Goal: Task Accomplishment & Management: Manage account settings

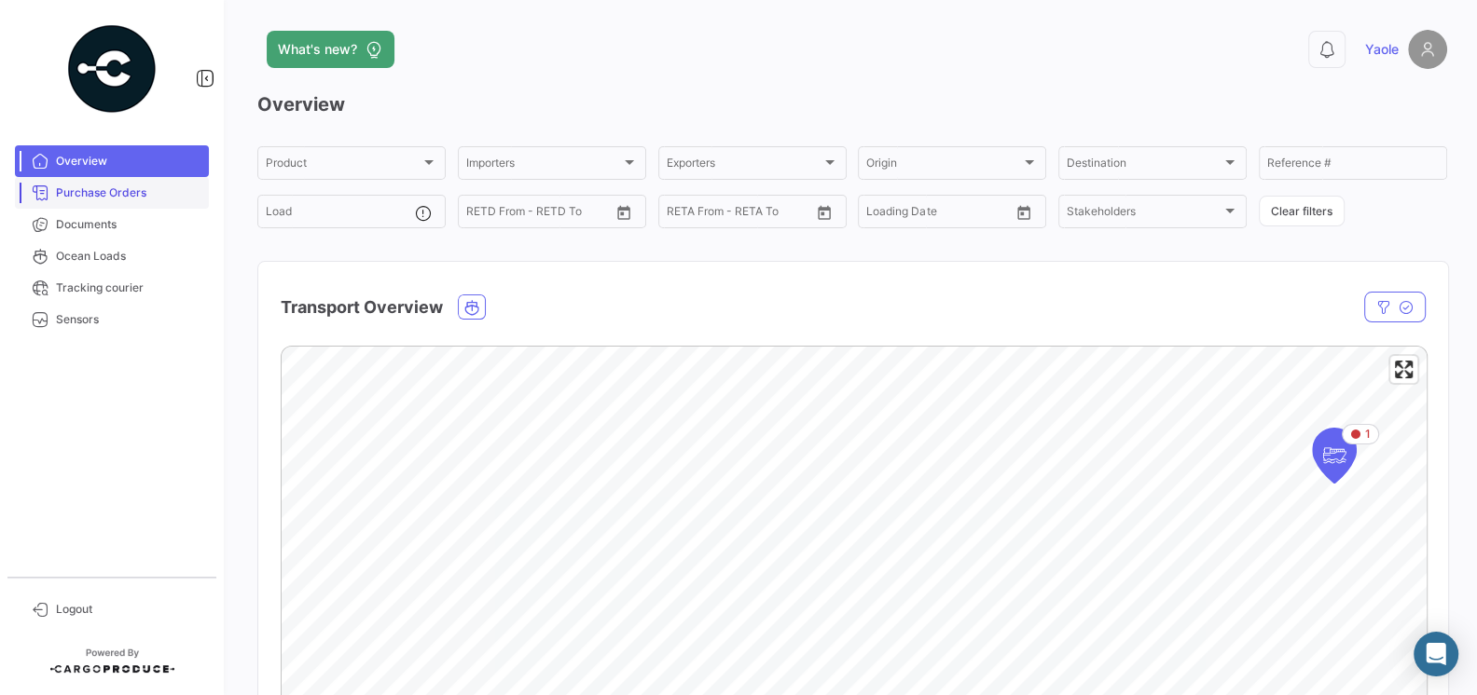
click at [141, 181] on link "Purchase Orders" at bounding box center [112, 193] width 194 height 32
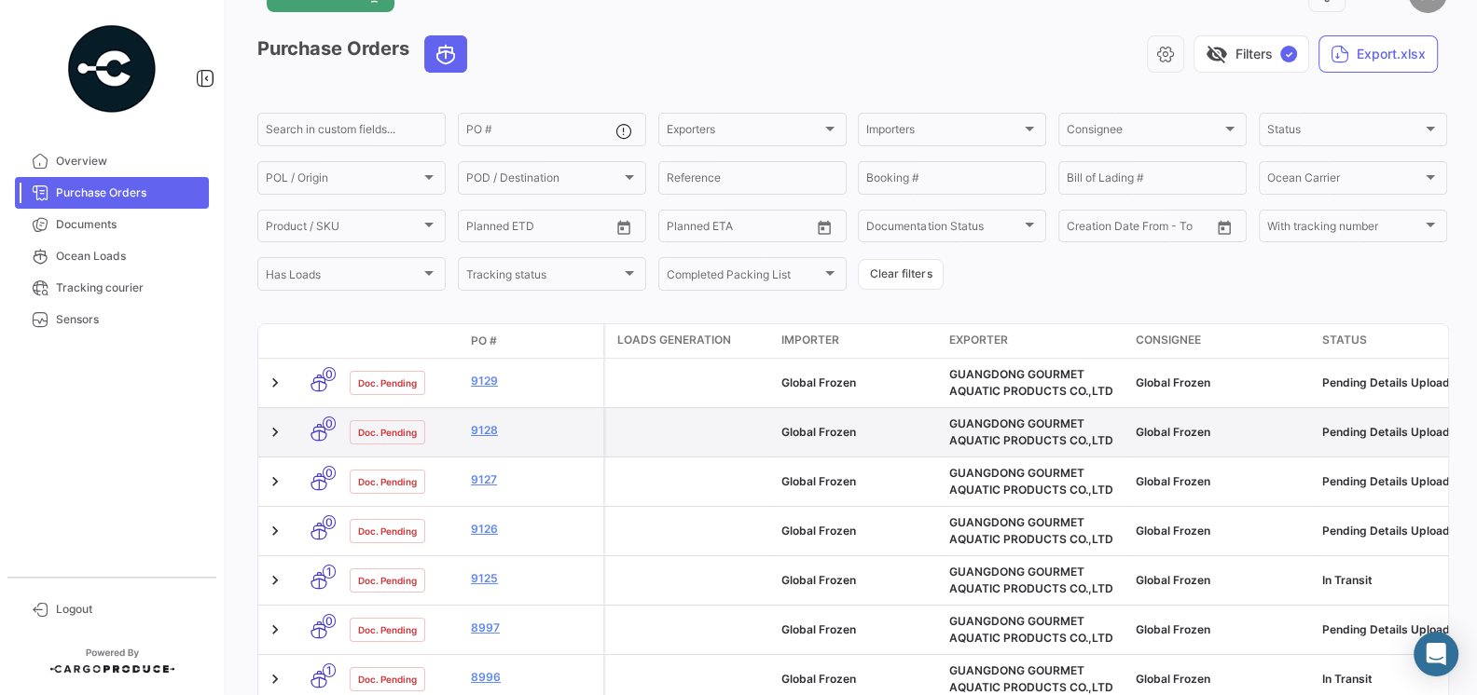
scroll to position [58, 0]
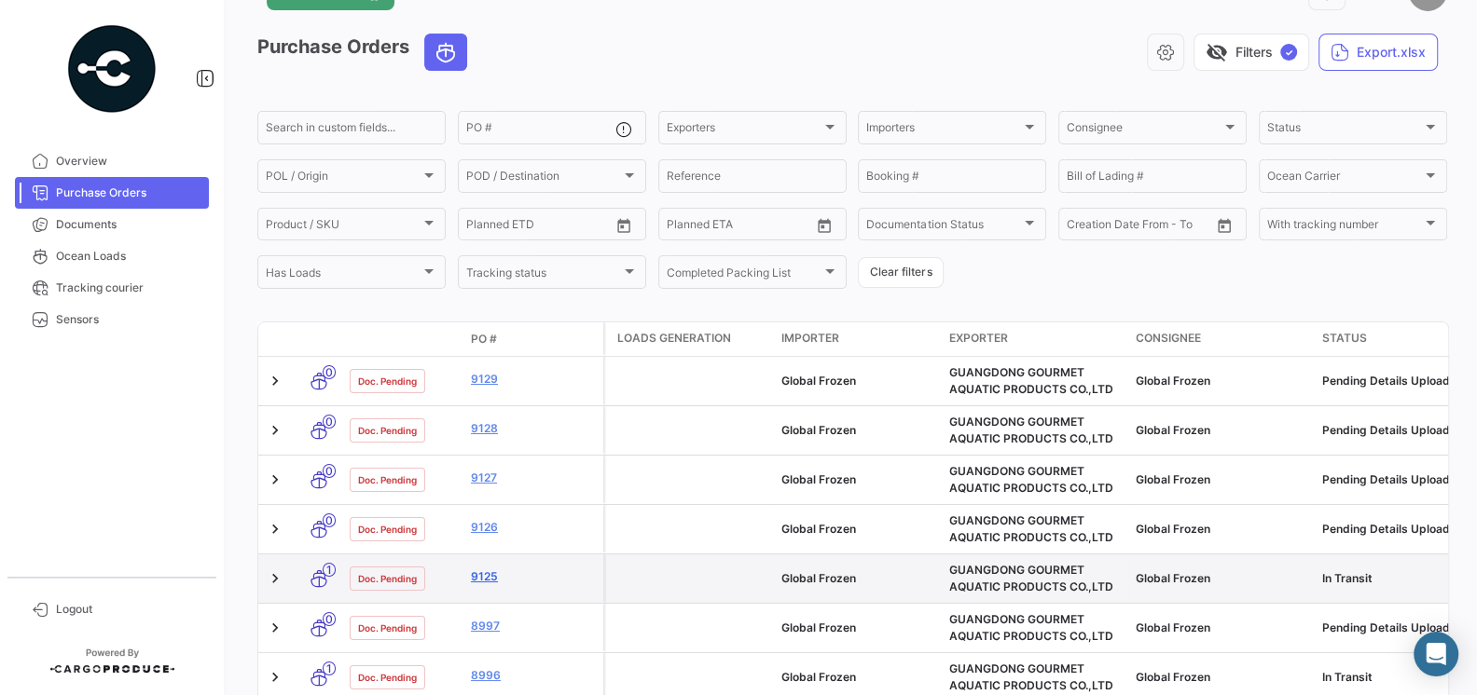
click at [483, 574] on link "9125" at bounding box center [533, 577] width 125 height 17
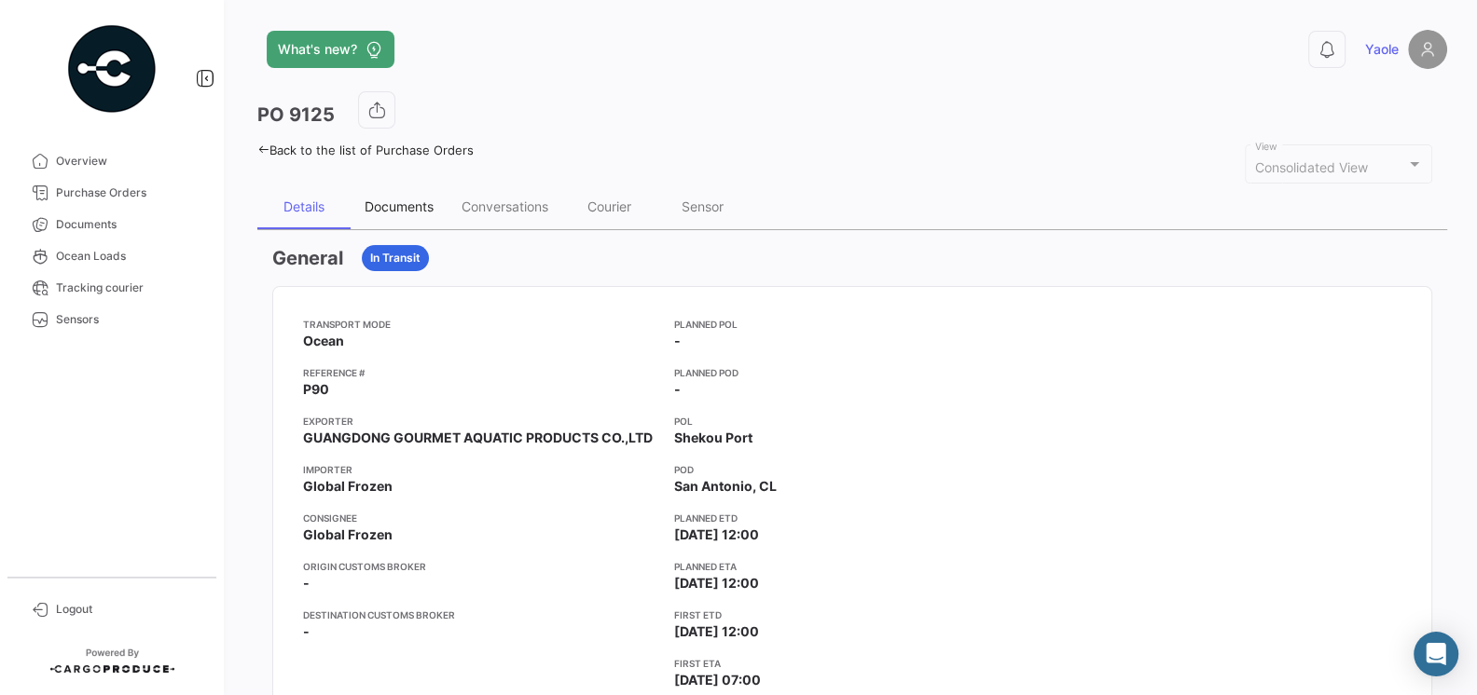
click at [412, 202] on div "Documents" at bounding box center [398, 207] width 69 height 16
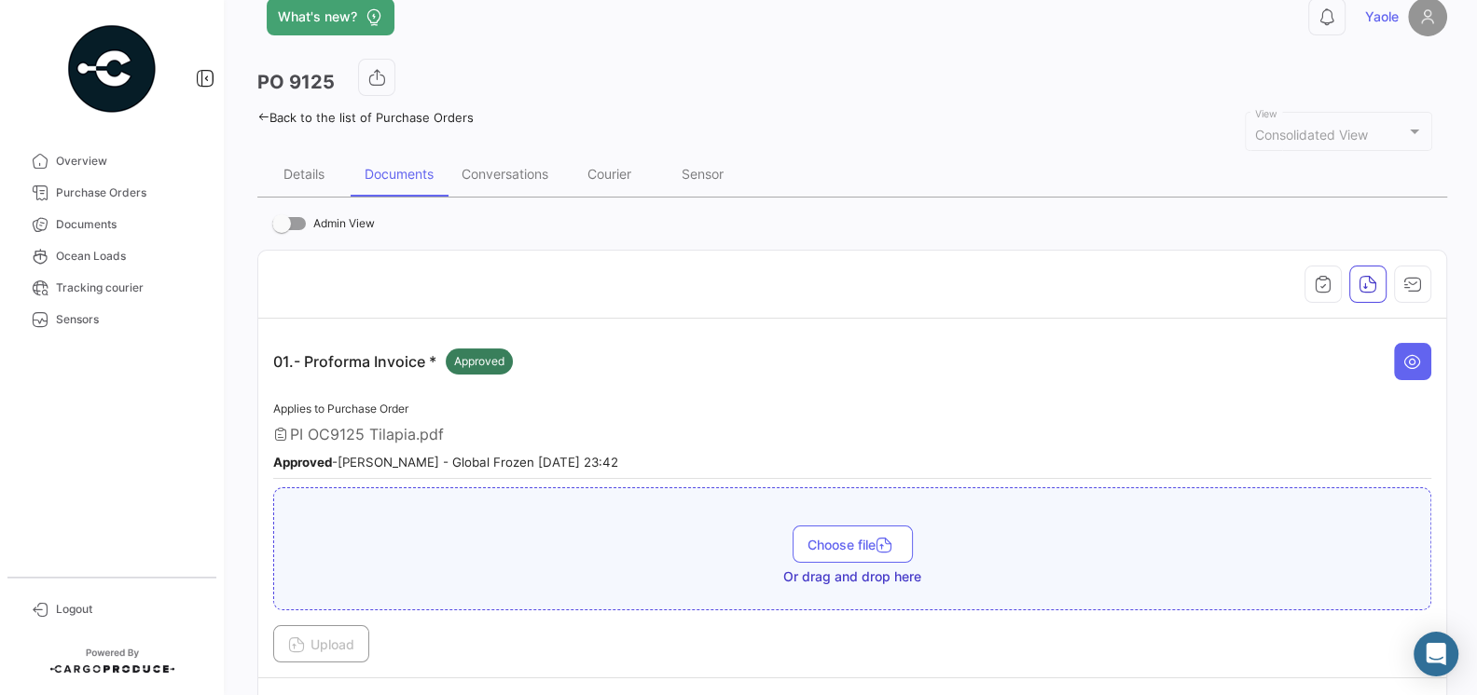
scroll to position [24, 0]
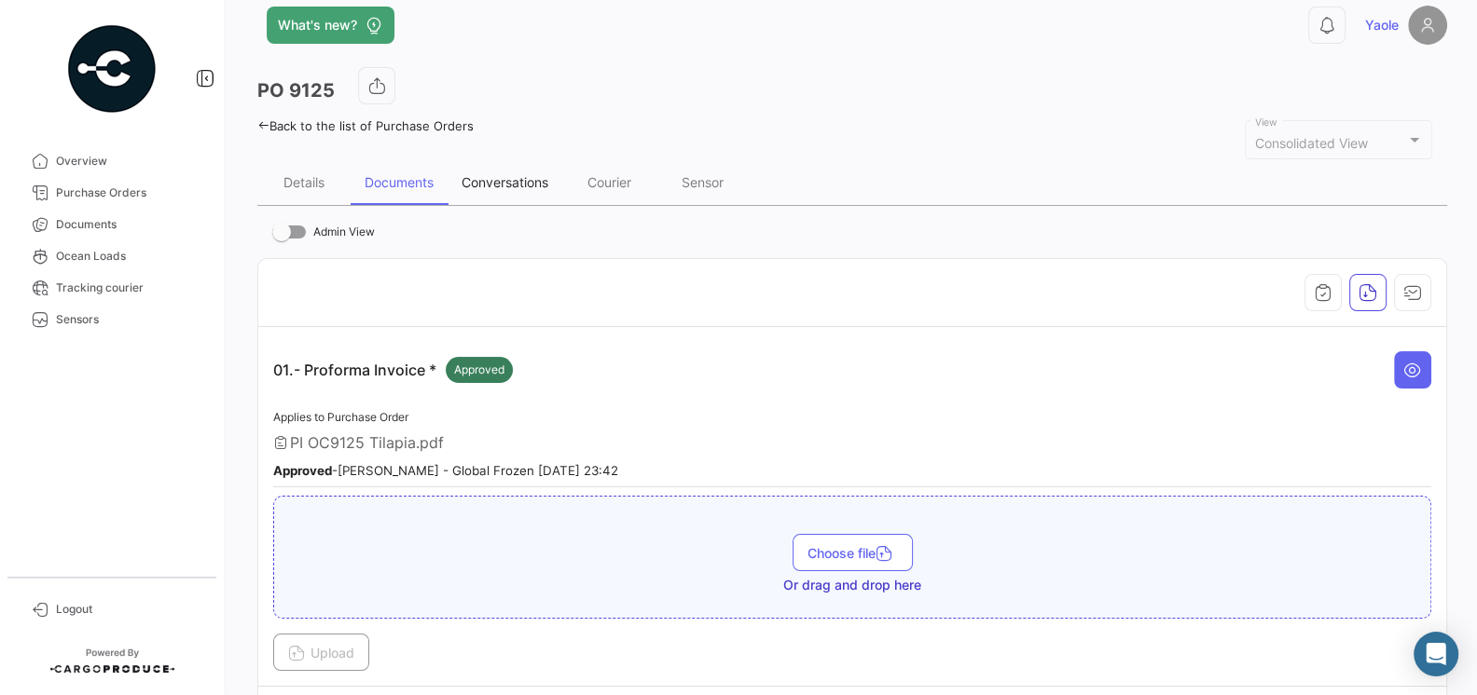
click at [497, 188] on div "Conversations" at bounding box center [504, 182] width 115 height 45
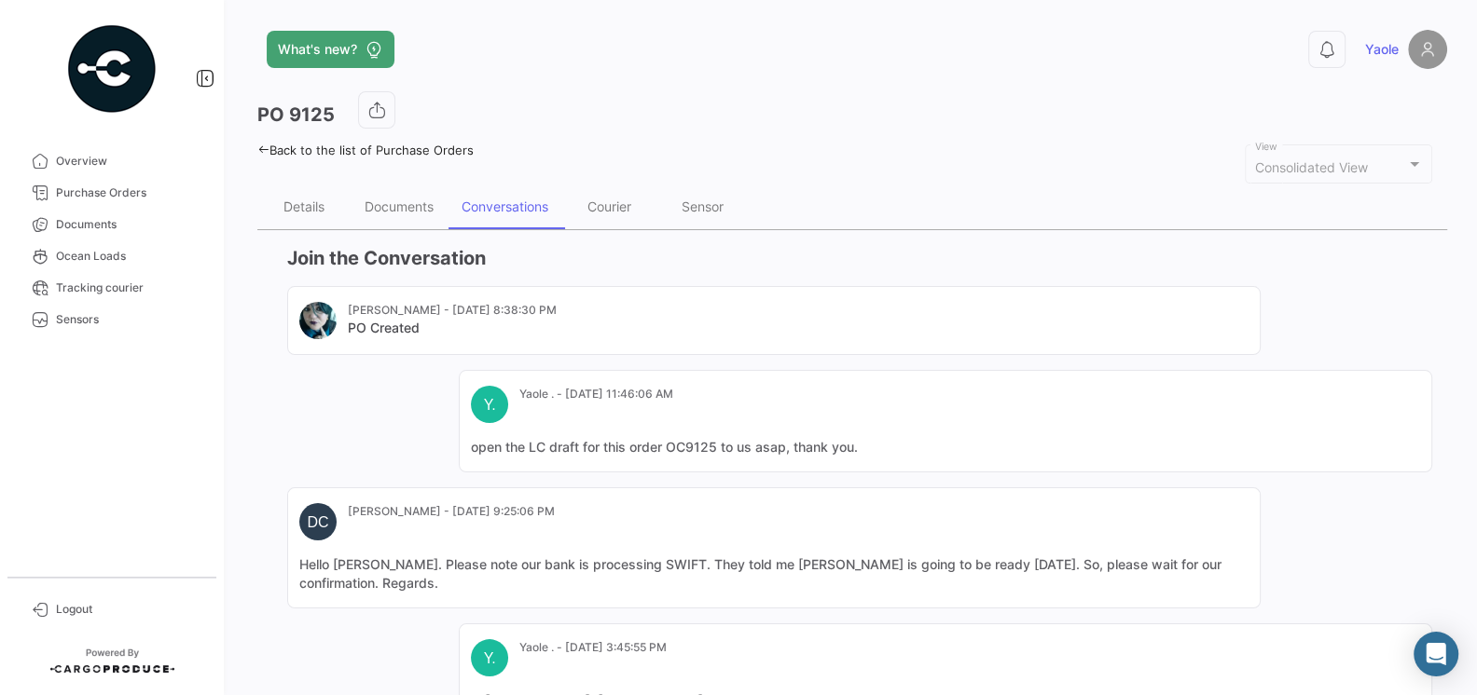
scroll to position [280, 0]
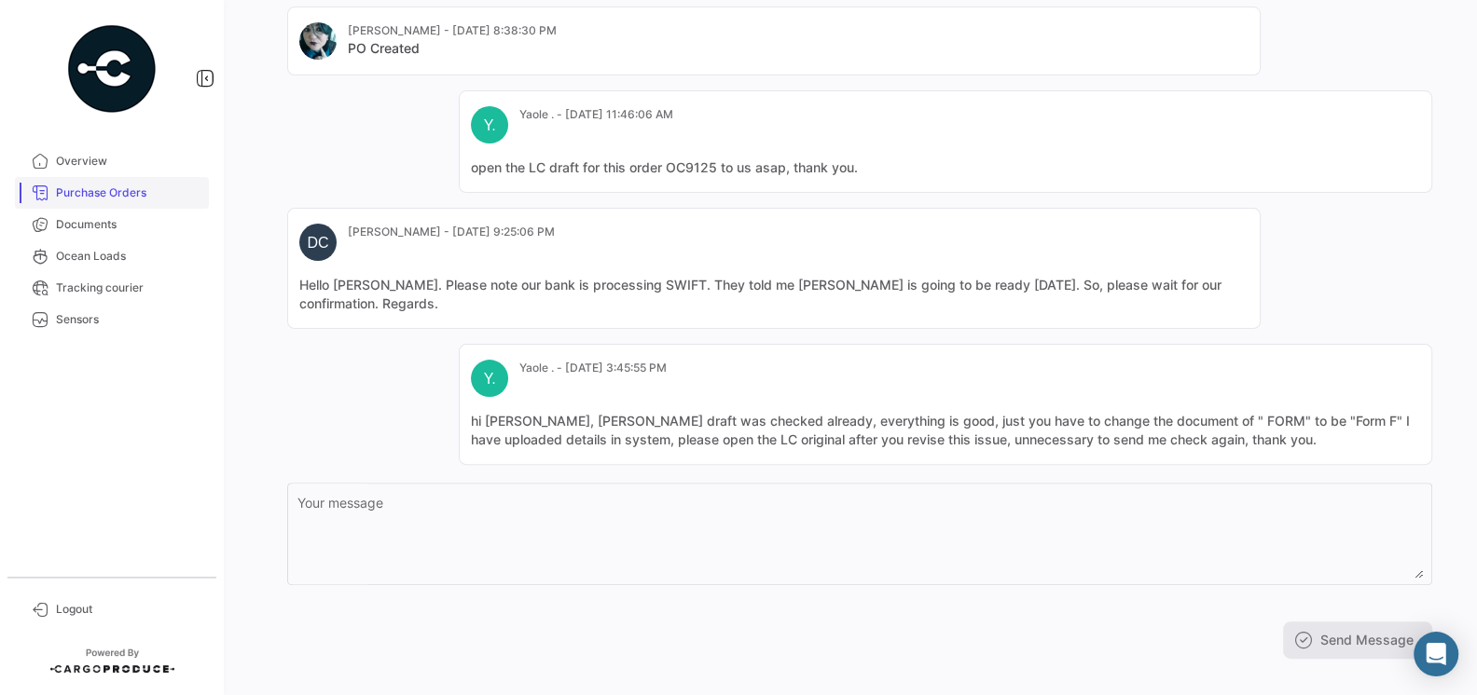
click at [116, 200] on span "Purchase Orders" at bounding box center [128, 193] width 145 height 17
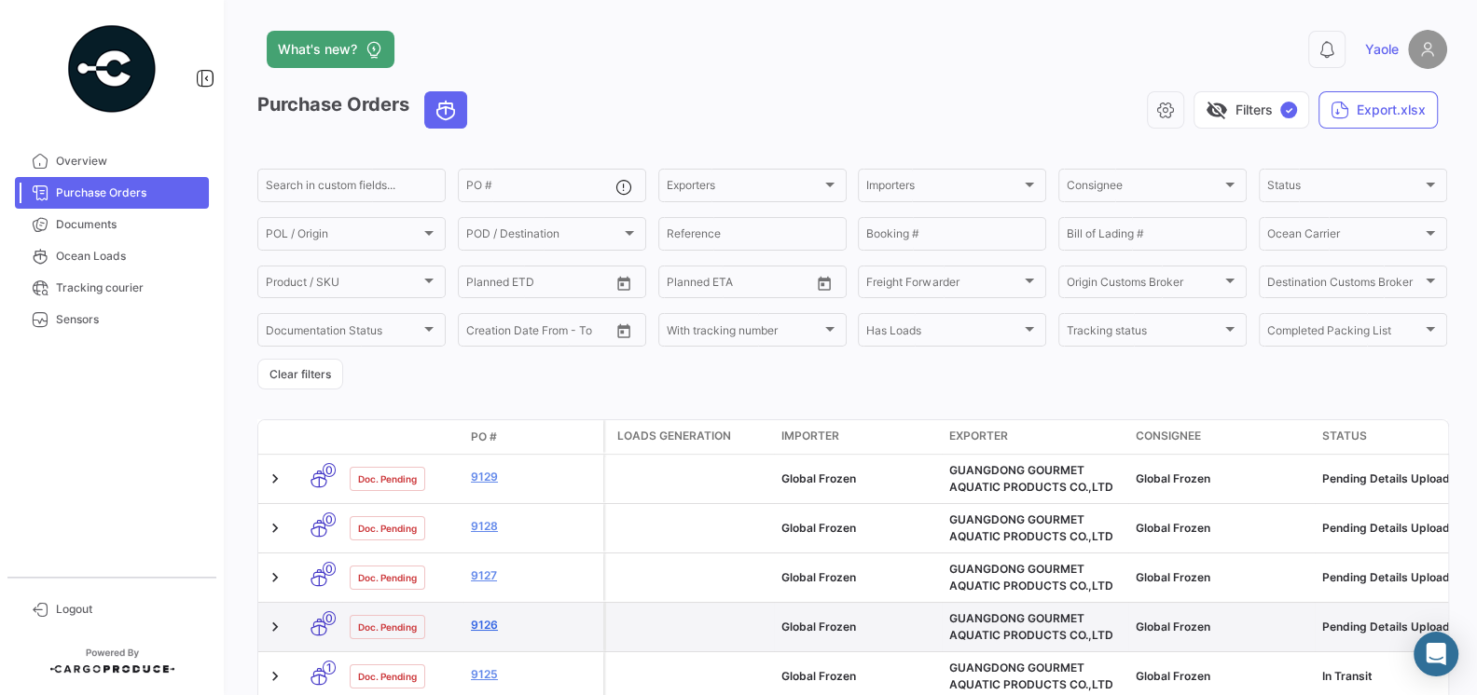
click at [481, 629] on link "9126" at bounding box center [533, 625] width 125 height 17
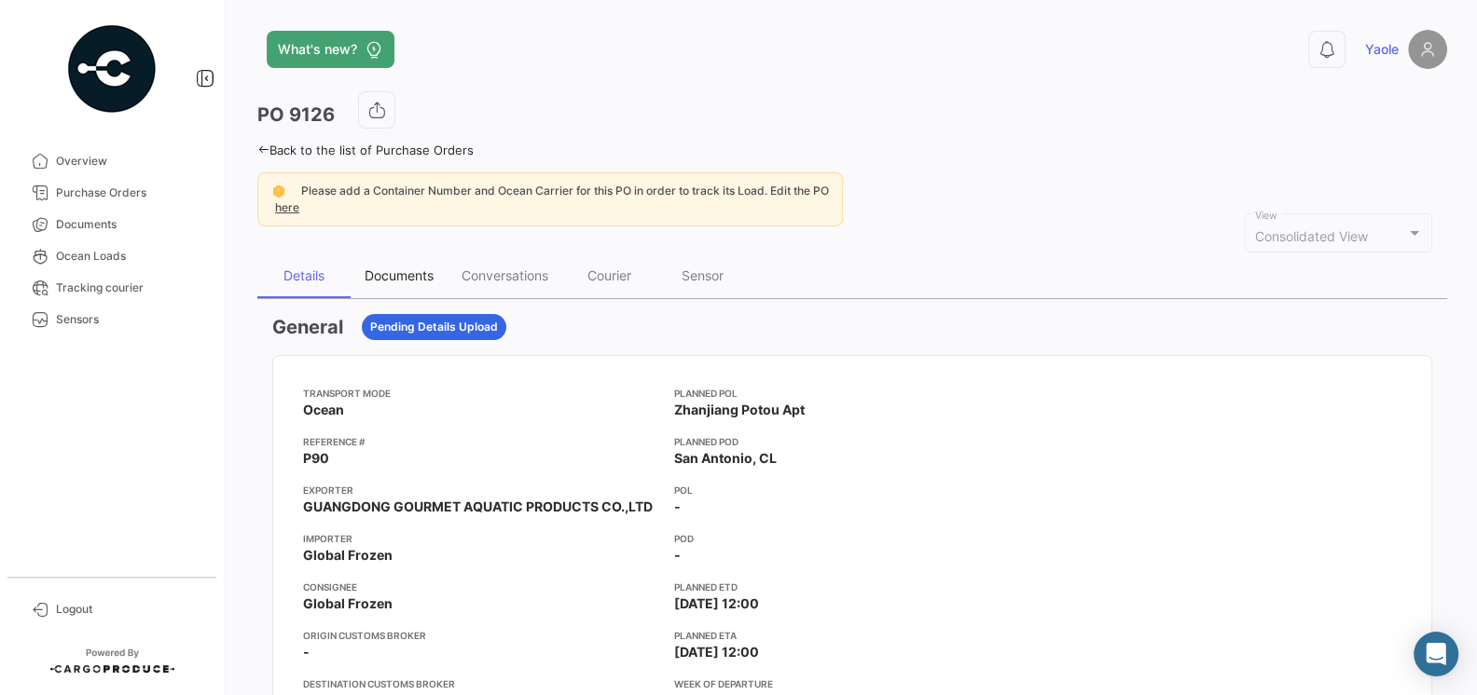
click at [409, 263] on div "Documents" at bounding box center [398, 276] width 97 height 45
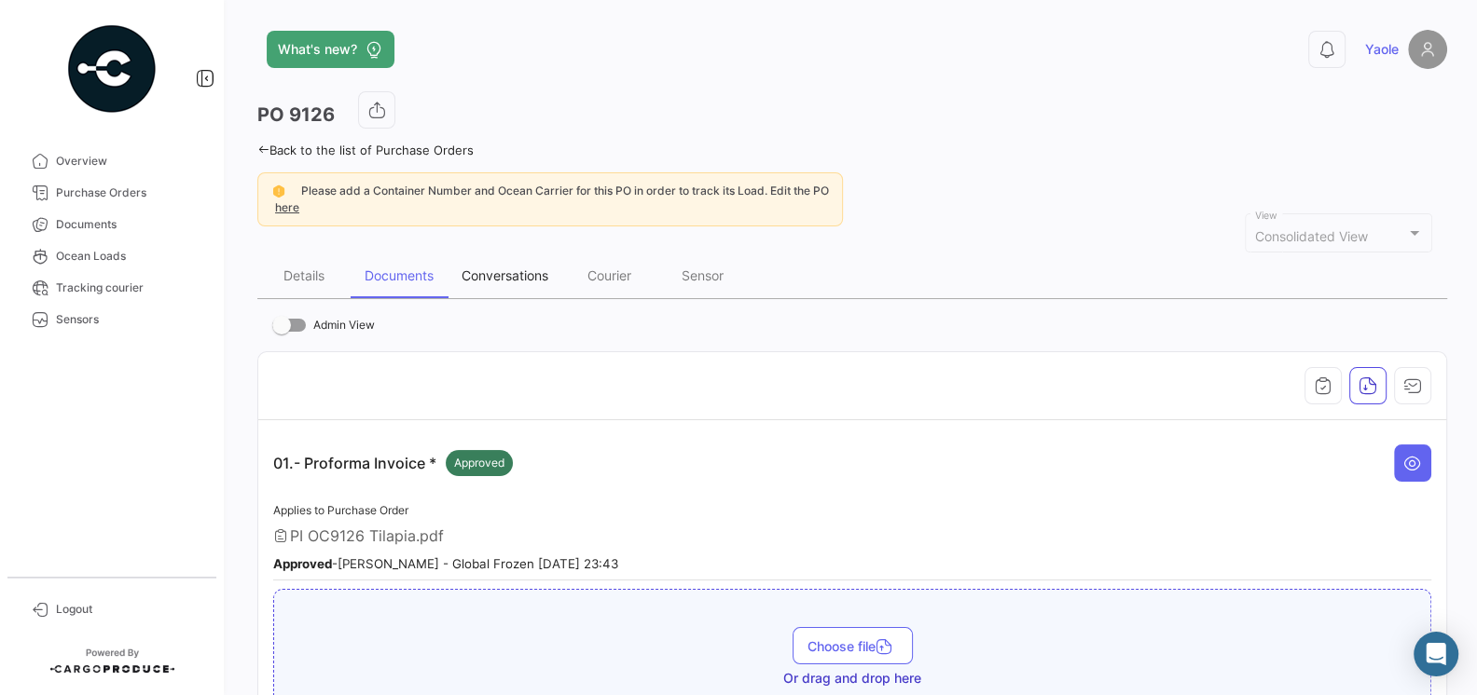
click at [511, 296] on div "Conversations" at bounding box center [504, 276] width 115 height 45
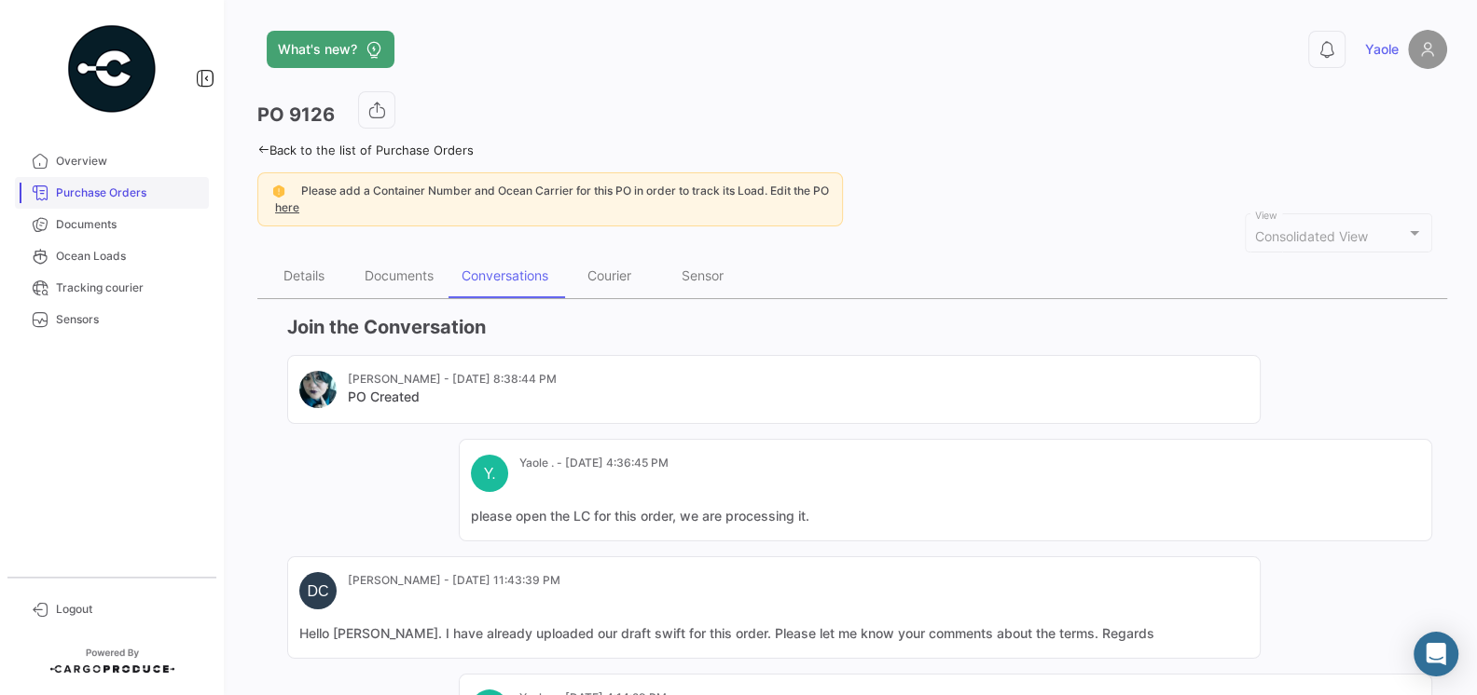
click at [90, 201] on link "Purchase Orders" at bounding box center [112, 193] width 194 height 32
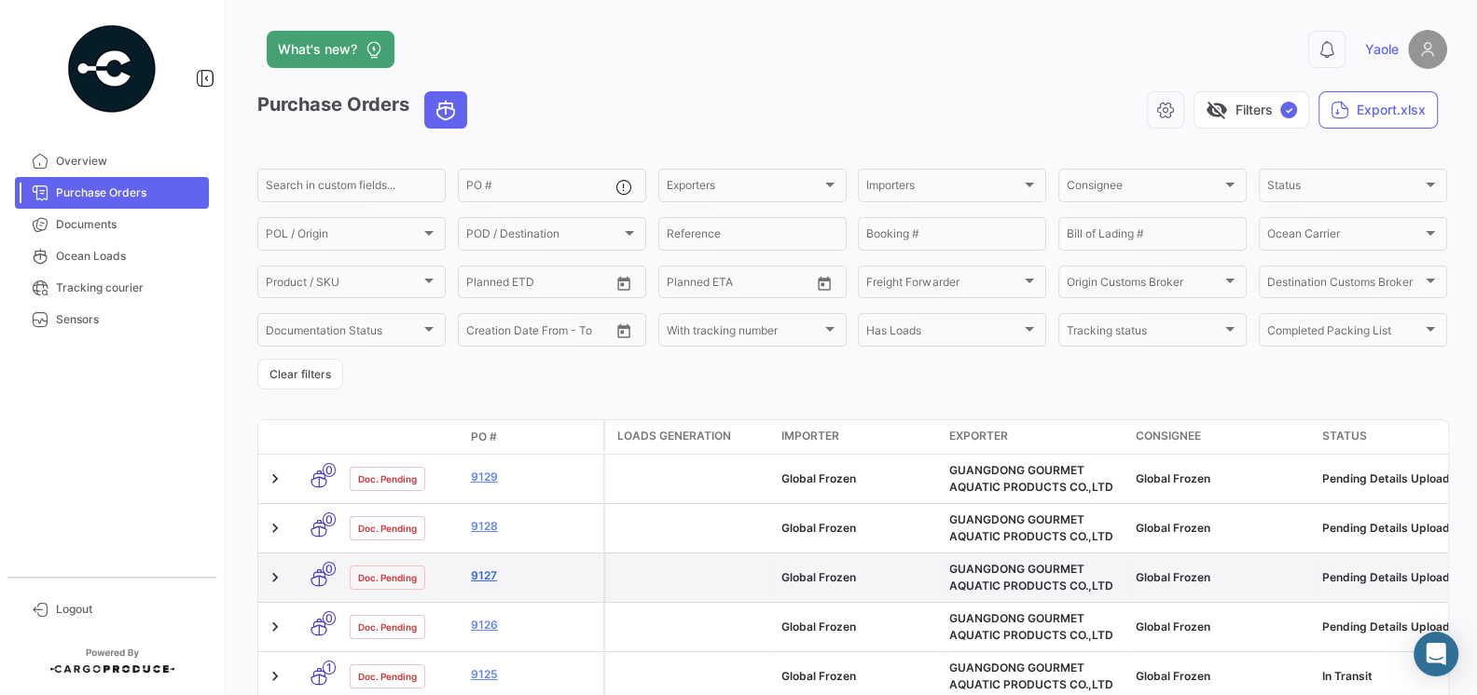
click at [489, 577] on link "9127" at bounding box center [533, 576] width 125 height 17
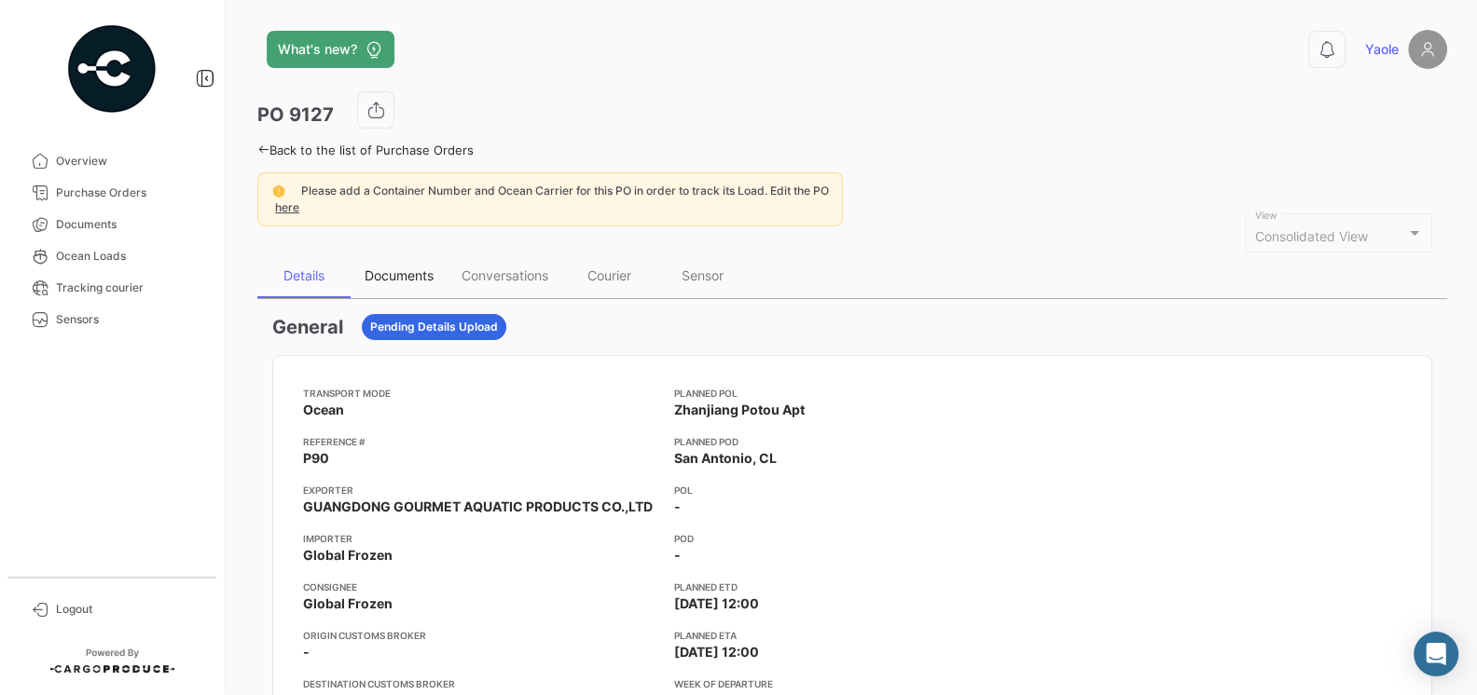
click at [389, 270] on div "Documents" at bounding box center [398, 276] width 69 height 16
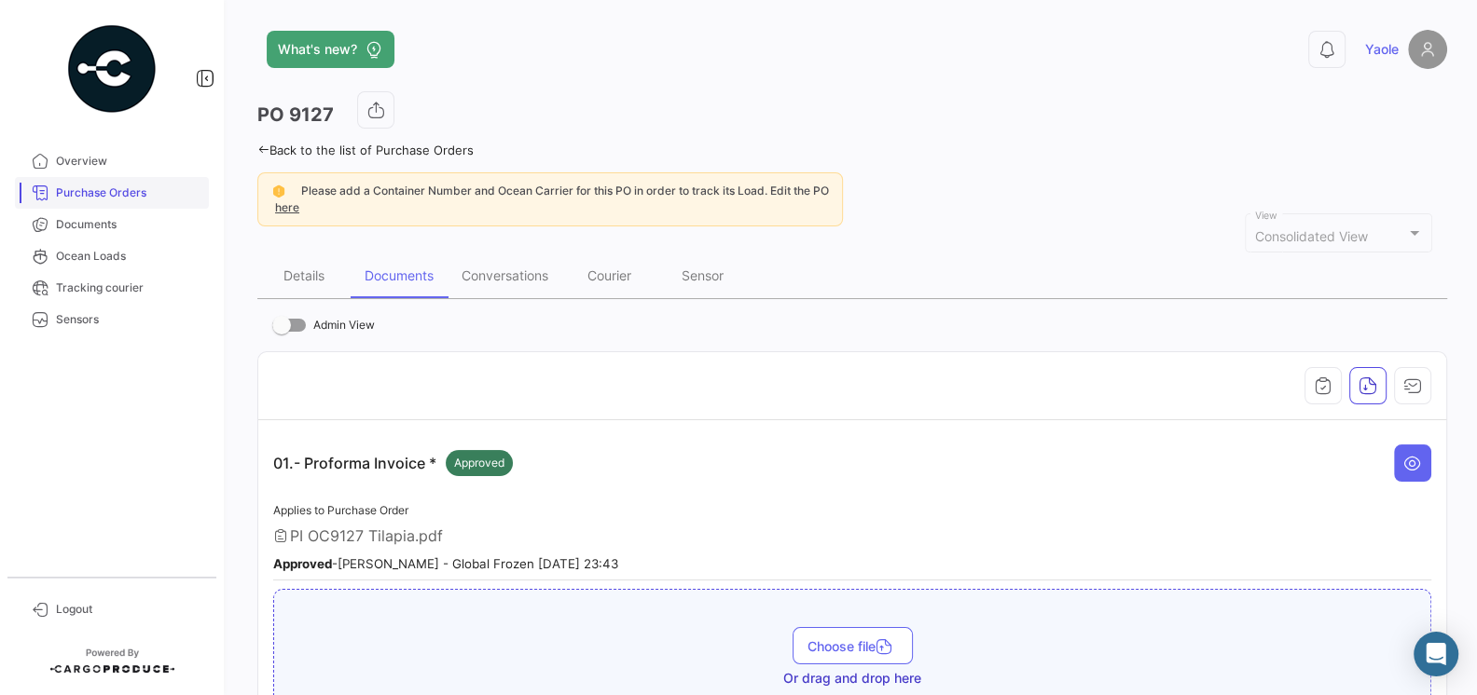
click at [87, 188] on span "Purchase Orders" at bounding box center [128, 193] width 145 height 17
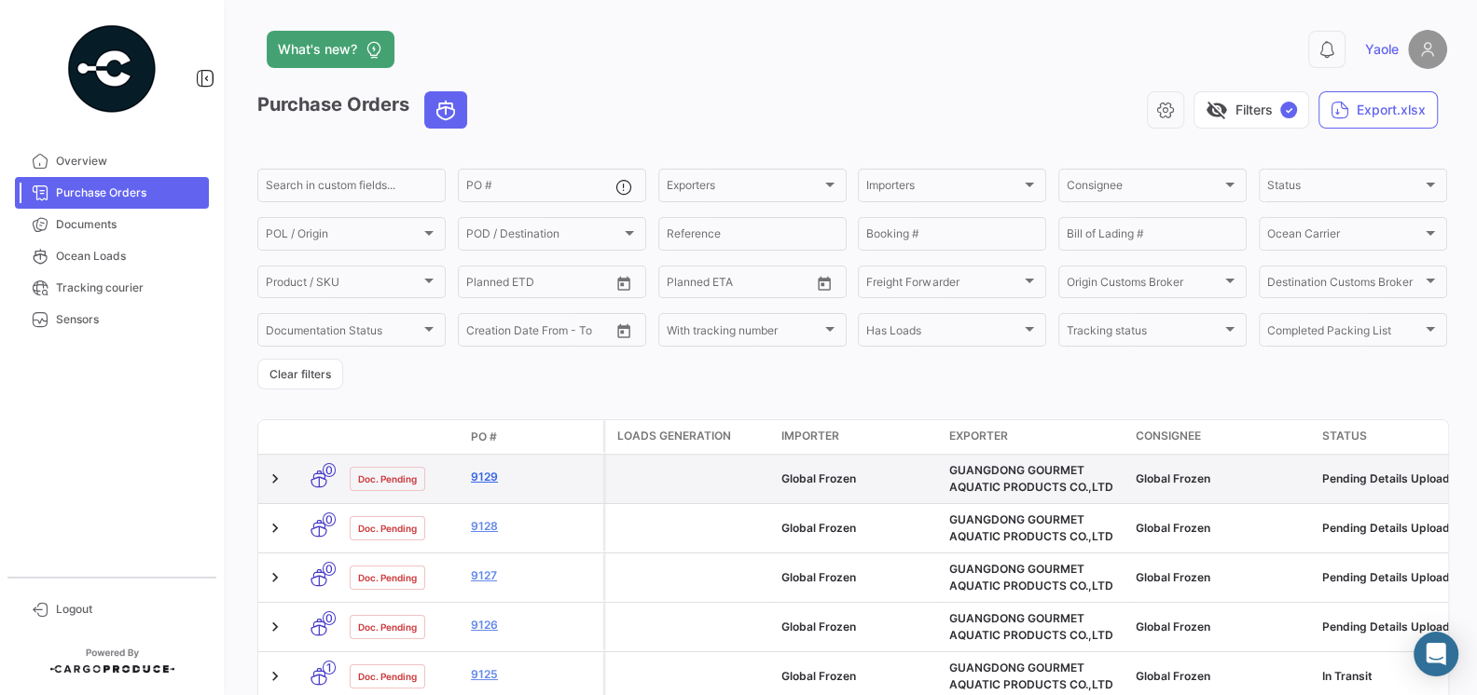
click at [488, 482] on link "9129" at bounding box center [533, 477] width 125 height 17
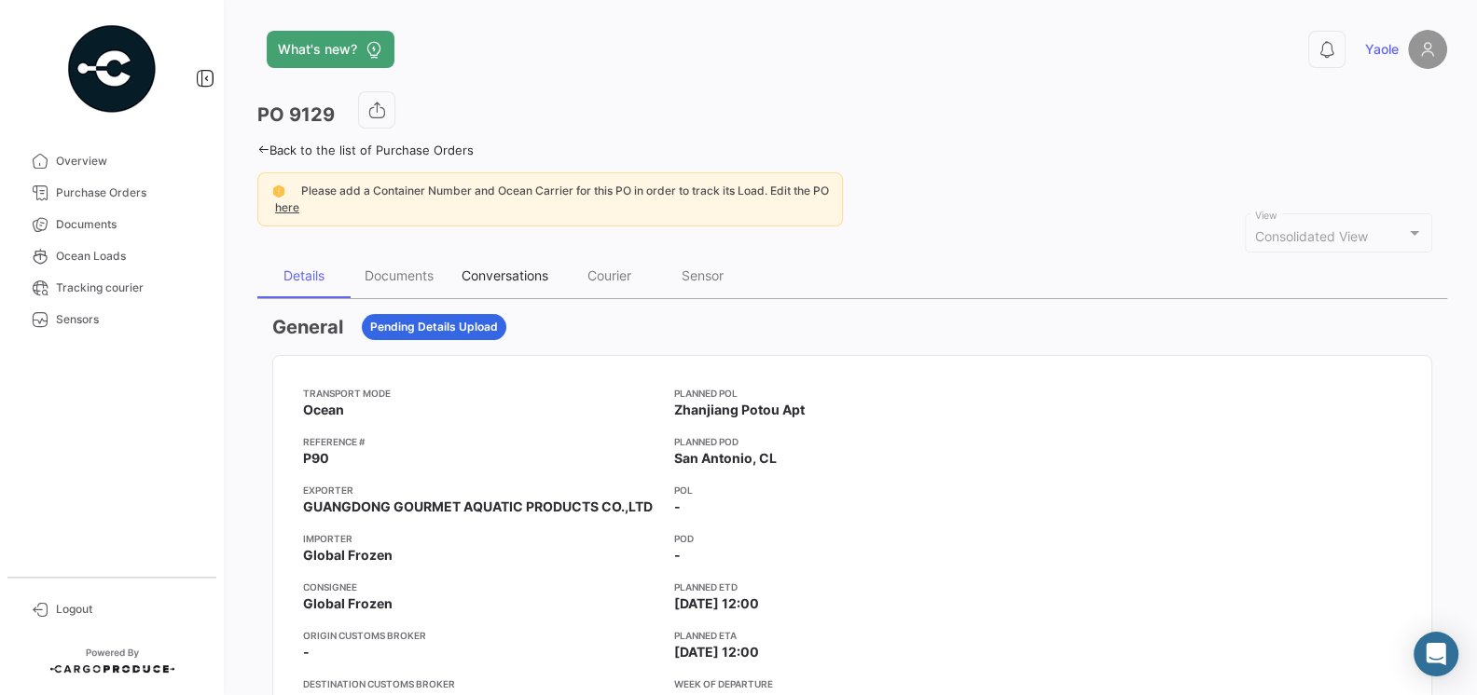
click at [485, 276] on div "Conversations" at bounding box center [504, 276] width 87 height 16
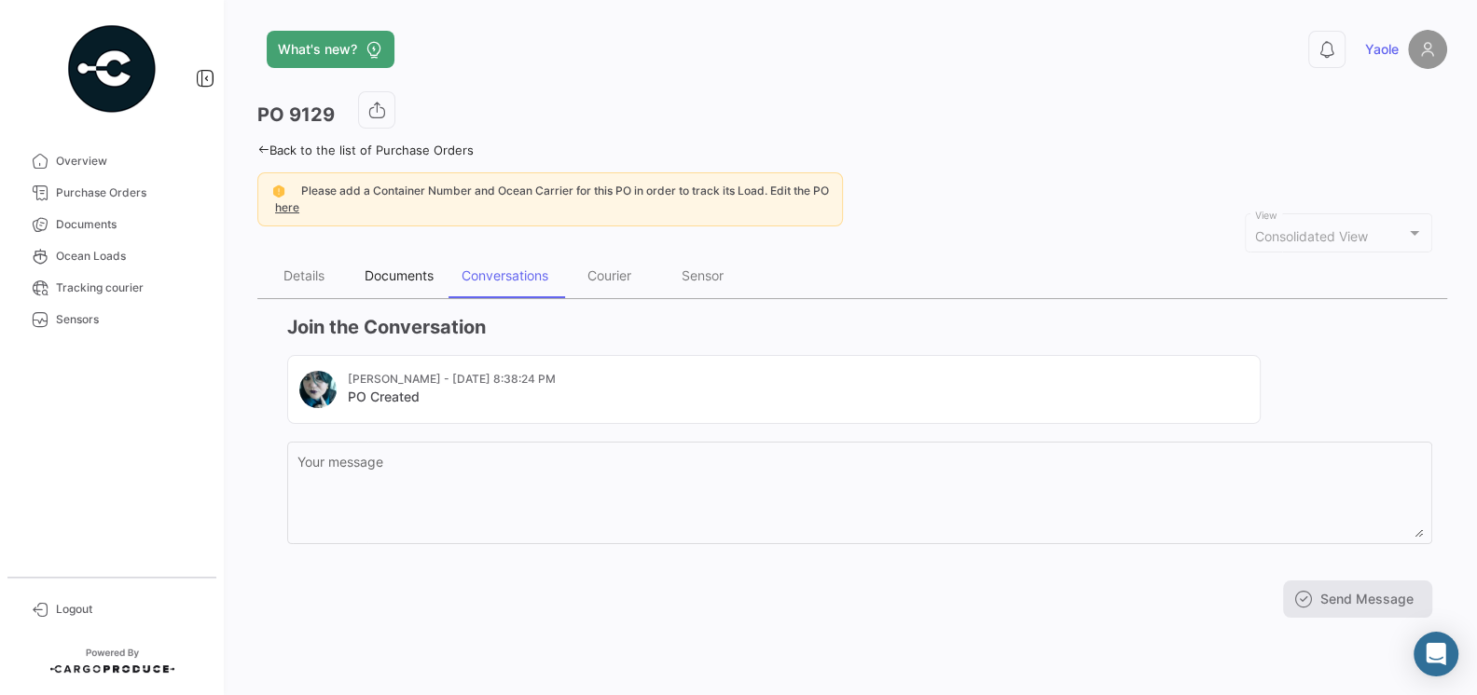
click at [405, 282] on div "Documents" at bounding box center [398, 276] width 97 height 45
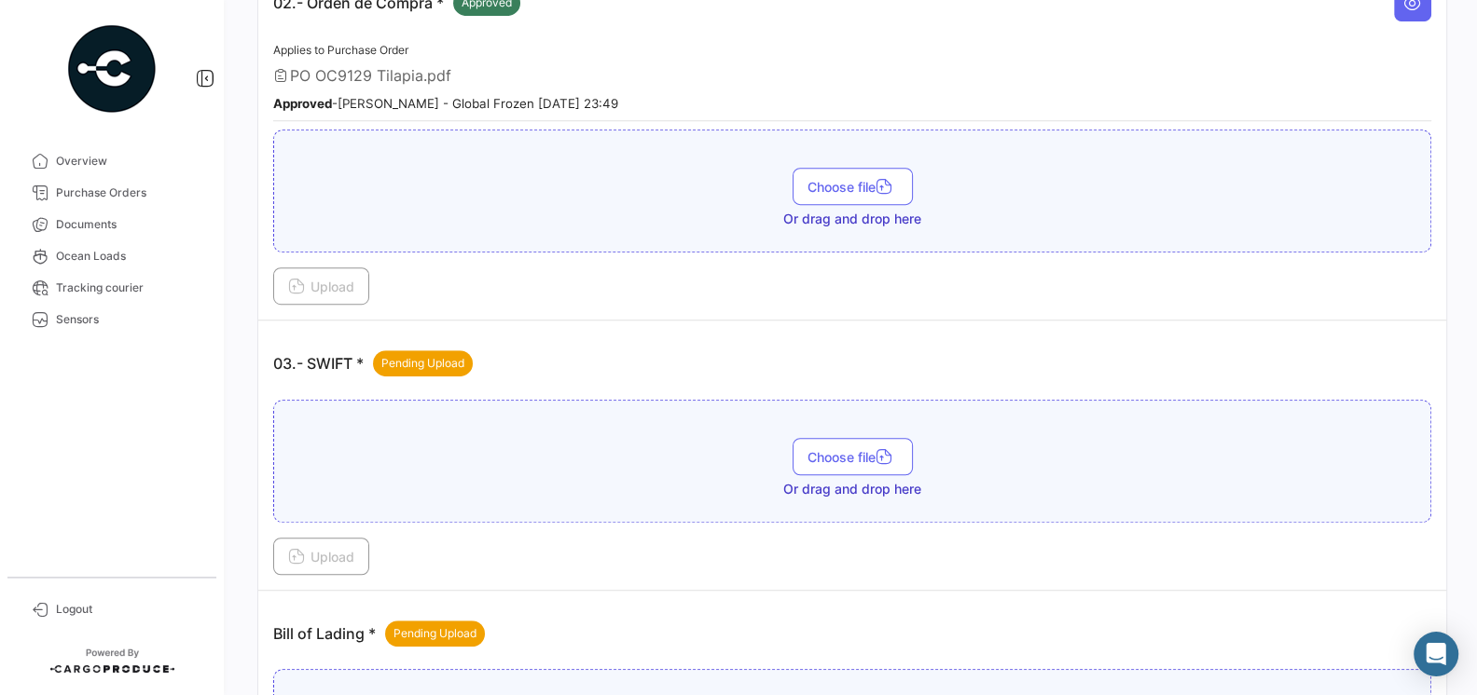
scroll to position [924, 0]
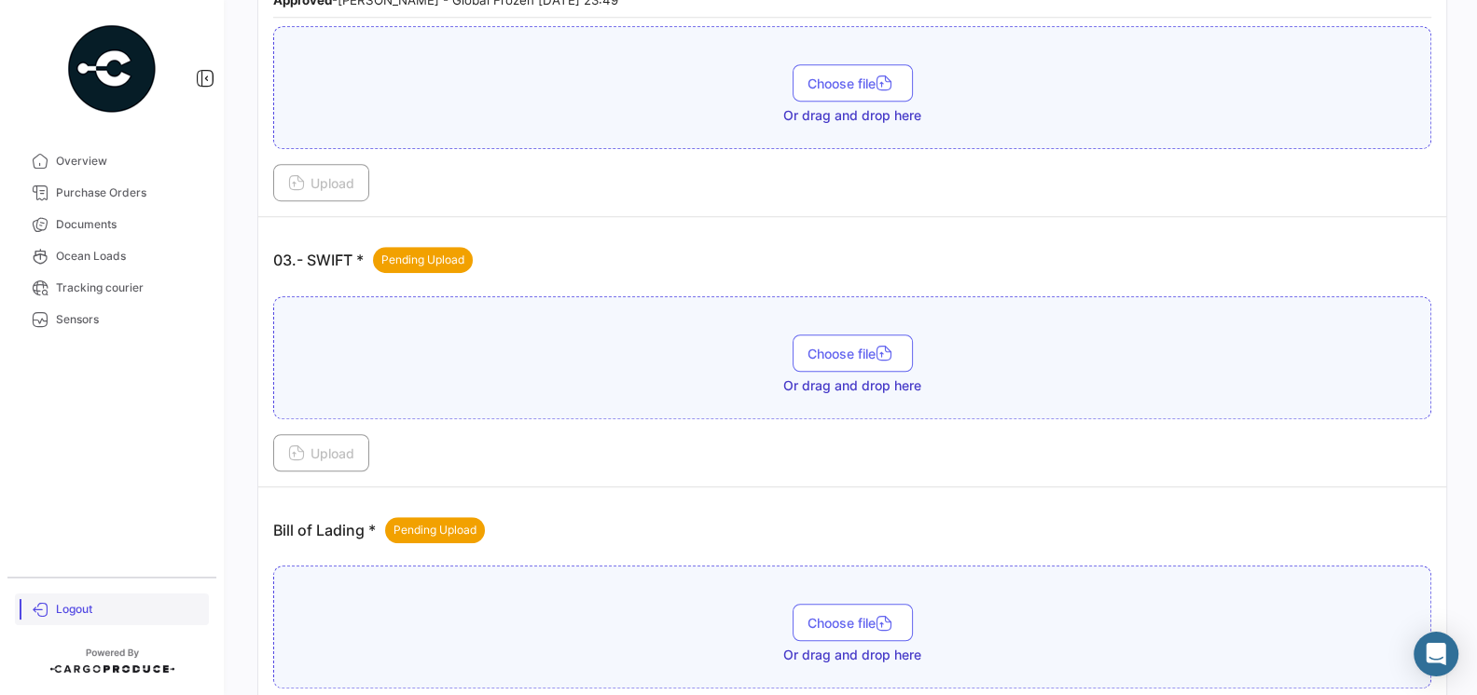
click at [76, 601] on span "Logout" at bounding box center [128, 609] width 145 height 17
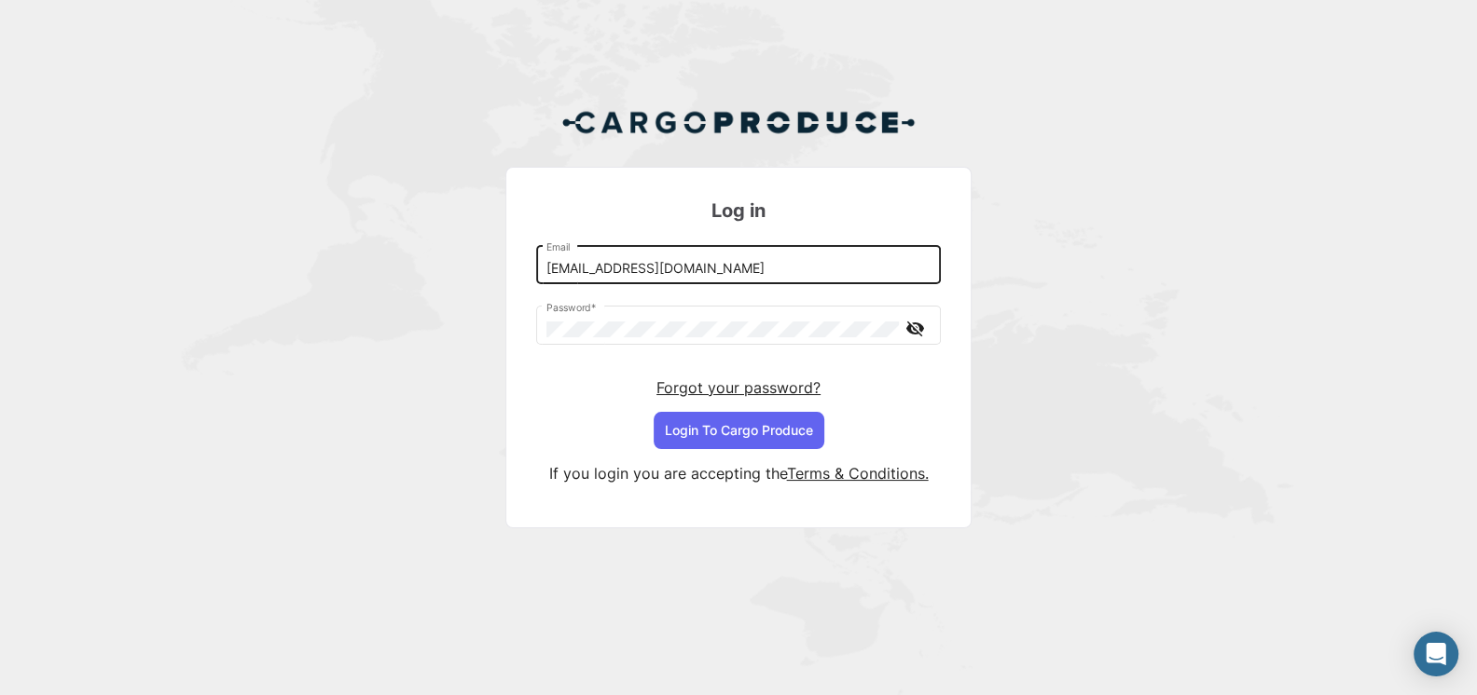
click at [790, 275] on input "[EMAIL_ADDRESS][DOMAIN_NAME]" at bounding box center [738, 269] width 385 height 16
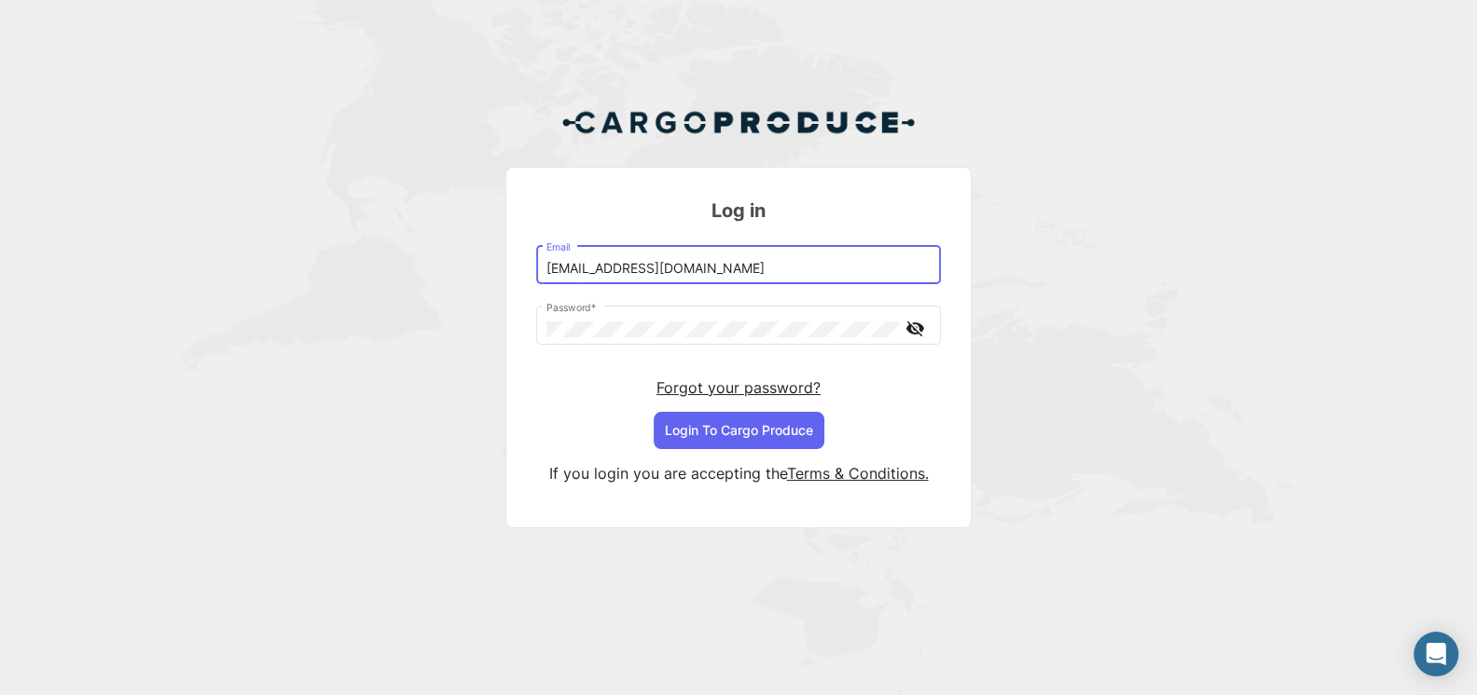
type input "[EMAIL_ADDRESS][DOMAIN_NAME]"
click at [783, 423] on button "Login To Cargo Produce" at bounding box center [738, 430] width 171 height 37
